Goal: Task Accomplishment & Management: Use online tool/utility

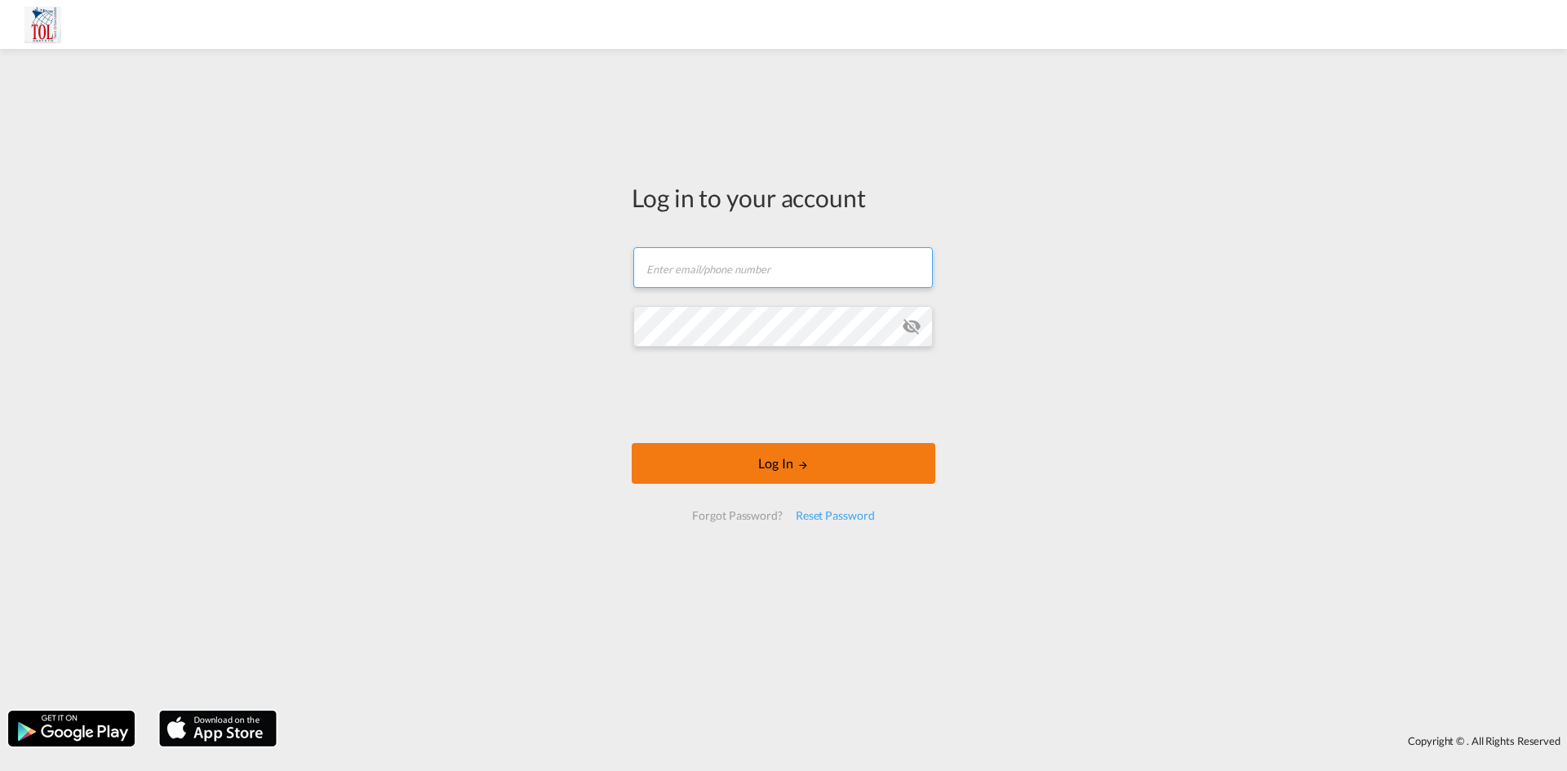
type input "f.thien@tol.de"
click at [765, 468] on button "Log In" at bounding box center [784, 463] width 304 height 41
